Goal: Task Accomplishment & Management: Manage account settings

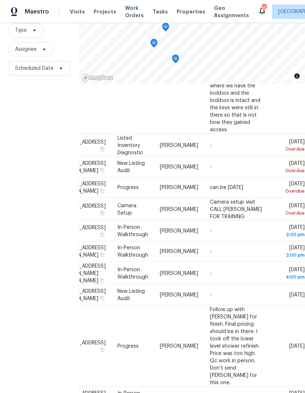
scroll to position [440, 64]
click at [0, 0] on icon at bounding box center [0, 0] width 0 height 0
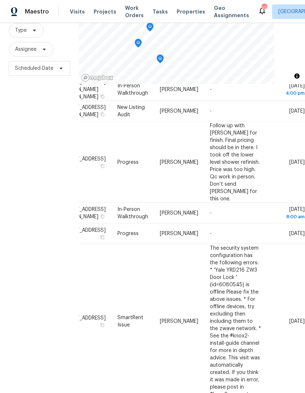
scroll to position [623, 64]
click at [0, 0] on icon at bounding box center [0, 0] width 0 height 0
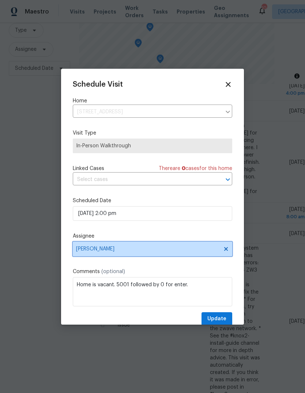
click at [151, 247] on span "[PERSON_NAME]" at bounding box center [152, 249] width 159 height 15
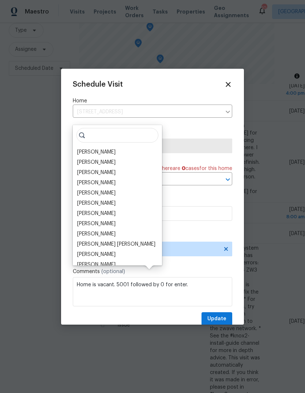
click at [111, 179] on div "[PERSON_NAME]" at bounding box center [96, 182] width 38 height 7
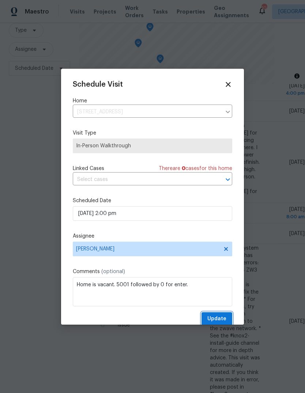
click at [222, 322] on span "Update" at bounding box center [216, 318] width 19 height 9
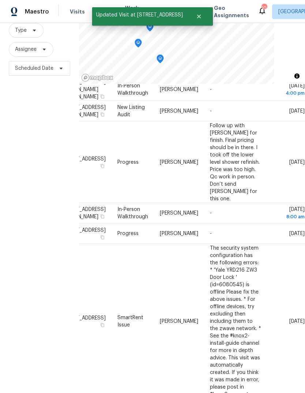
click at [0, 0] on span at bounding box center [0, 0] width 0 height 0
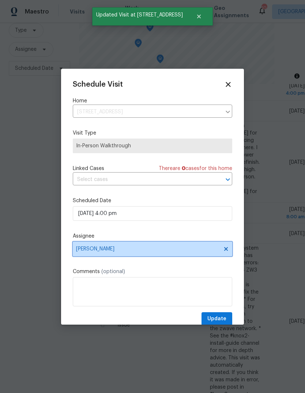
click at [156, 245] on span "[PERSON_NAME]" at bounding box center [152, 249] width 159 height 15
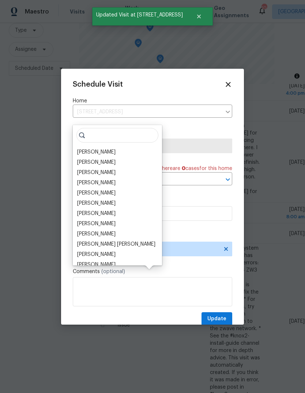
click at [110, 179] on div "[PERSON_NAME]" at bounding box center [96, 182] width 38 height 7
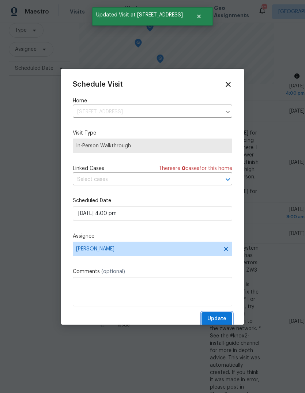
click at [223, 320] on span "Update" at bounding box center [216, 318] width 19 height 9
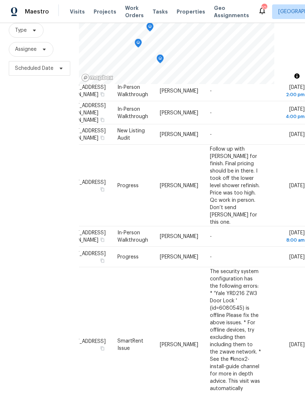
scroll to position [599, 64]
